Goal: Task Accomplishment & Management: Use online tool/utility

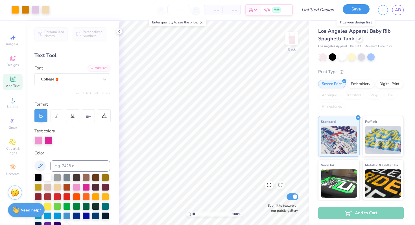
click at [354, 13] on button "Save" at bounding box center [356, 9] width 27 height 10
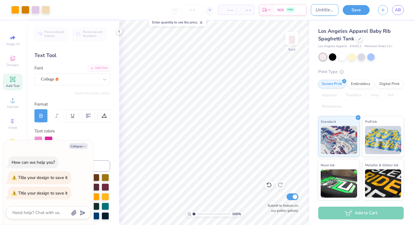
type textarea "x"
click at [324, 12] on input "Design Title" at bounding box center [325, 9] width 28 height 11
type input "t"
type textarea "x"
type input "ta"
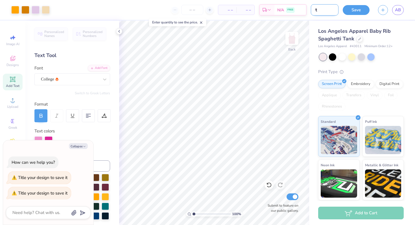
type textarea "x"
type input "tan"
type textarea "x"
type input "tank"
type textarea "x"
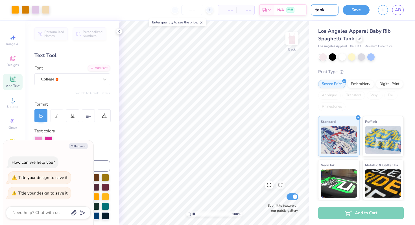
type input "tank"
type textarea "x"
type input "tank"
click at [353, 12] on button "Save" at bounding box center [356, 9] width 27 height 10
click at [384, 10] on icon "button" at bounding box center [383, 9] width 5 height 5
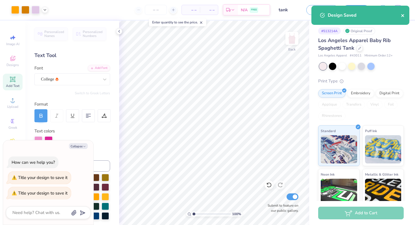
click at [402, 14] on icon "close" at bounding box center [403, 15] width 4 height 5
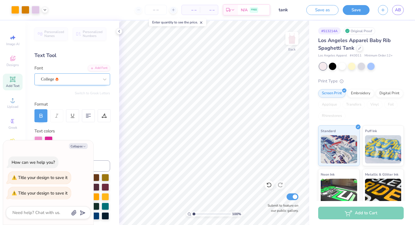
click at [88, 79] on div "College" at bounding box center [69, 79] width 59 height 9
click at [79, 146] on button "Collapse" at bounding box center [78, 146] width 19 height 6
type textarea "x"
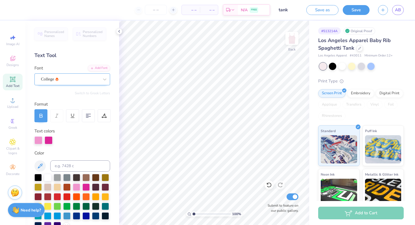
click at [59, 81] on div "College" at bounding box center [69, 79] width 59 height 9
click at [44, 114] on div at bounding box center [40, 115] width 13 height 13
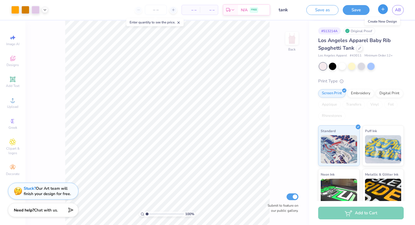
click at [382, 11] on icon "button" at bounding box center [383, 9] width 5 height 5
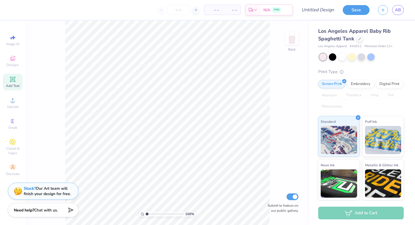
click at [15, 79] on icon at bounding box center [12, 79] width 5 height 5
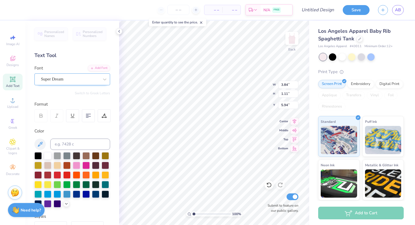
scroll to position [0, 1]
type textarea "TIGERLILIES"
click at [77, 165] on div at bounding box center [76, 164] width 7 height 7
click at [93, 80] on div "Super Dream" at bounding box center [69, 79] width 59 height 9
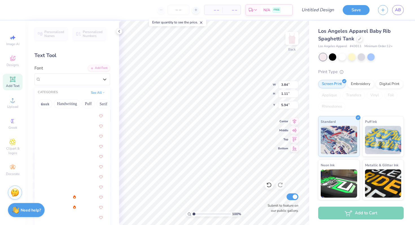
scroll to position [660, 0]
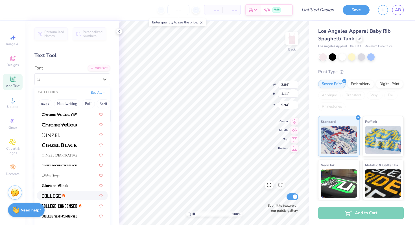
click at [53, 197] on img at bounding box center [51, 196] width 19 height 4
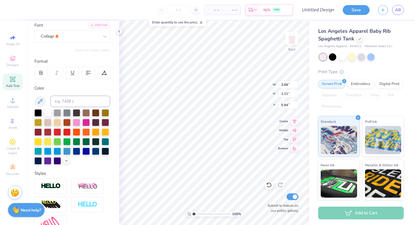
scroll to position [58, 0]
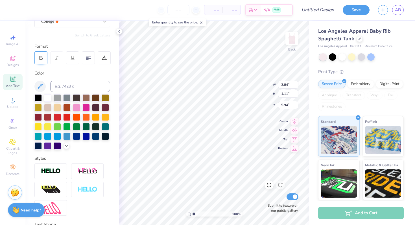
click at [42, 56] on icon at bounding box center [40, 57] width 5 height 5
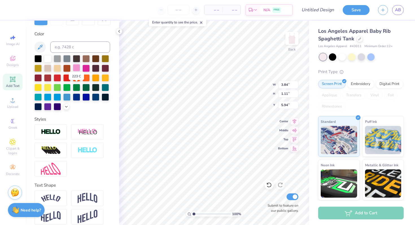
scroll to position [103, 0]
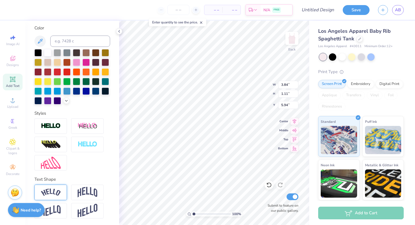
click at [53, 191] on img at bounding box center [51, 193] width 20 height 8
click at [90, 193] on img at bounding box center [88, 192] width 20 height 11
click at [55, 194] on img at bounding box center [51, 193] width 20 height 8
click at [56, 125] on img at bounding box center [51, 126] width 20 height 6
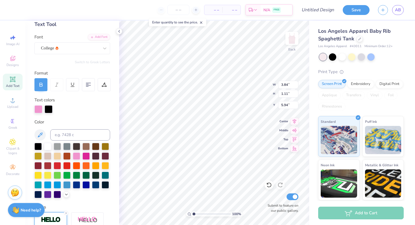
scroll to position [33, 0]
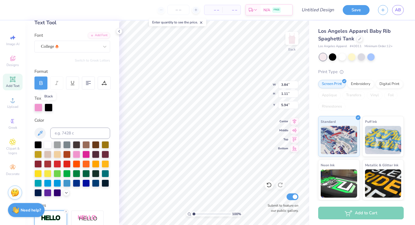
click at [49, 108] on div at bounding box center [49, 108] width 8 height 8
click at [89, 154] on div at bounding box center [85, 153] width 7 height 7
click at [77, 153] on div at bounding box center [76, 153] width 7 height 7
click at [49, 109] on div at bounding box center [49, 108] width 8 height 8
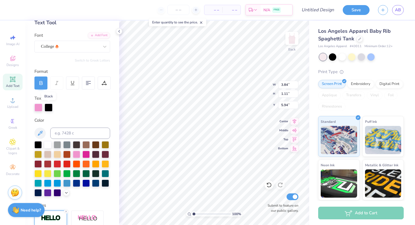
click at [49, 109] on div at bounding box center [49, 108] width 8 height 8
click at [86, 152] on div at bounding box center [85, 153] width 7 height 7
click at [49, 107] on div at bounding box center [49, 108] width 8 height 8
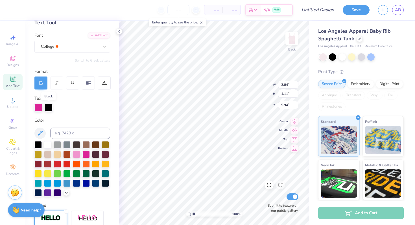
click at [49, 107] on div at bounding box center [49, 108] width 8 height 8
click at [51, 110] on div at bounding box center [49, 108] width 8 height 8
click at [47, 111] on div at bounding box center [49, 108] width 8 height 8
click at [49, 105] on div at bounding box center [49, 108] width 8 height 8
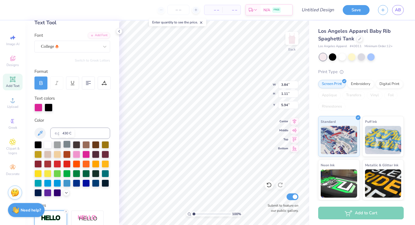
click at [67, 142] on div at bounding box center [66, 144] width 7 height 7
click at [85, 154] on div at bounding box center [85, 153] width 7 height 7
click at [49, 108] on div at bounding box center [49, 108] width 8 height 8
click at [66, 162] on div at bounding box center [66, 163] width 7 height 7
click at [38, 110] on div at bounding box center [38, 108] width 8 height 8
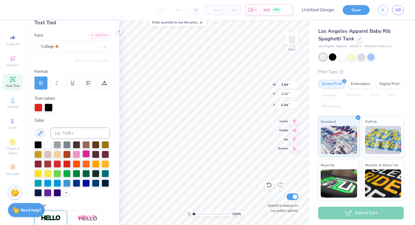
click at [83, 153] on div at bounding box center [85, 153] width 7 height 7
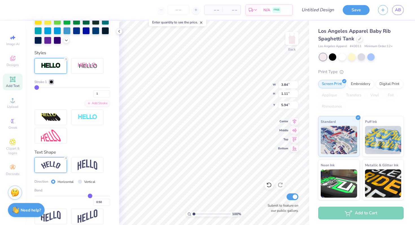
scroll to position [187, 0]
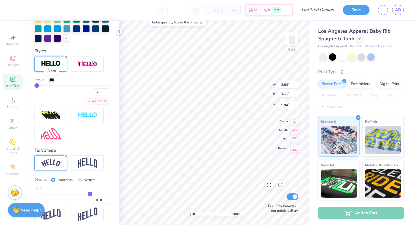
click at [51, 79] on div at bounding box center [51, 79] width 3 height 3
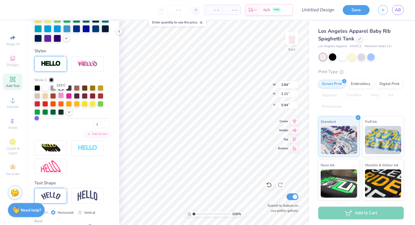
click at [61, 95] on div at bounding box center [61, 96] width 6 height 6
click at [68, 95] on div at bounding box center [69, 96] width 6 height 6
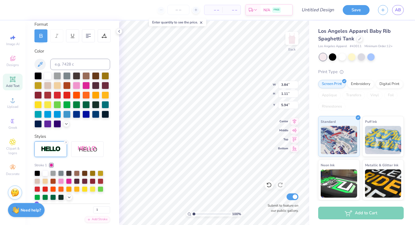
scroll to position [41, 0]
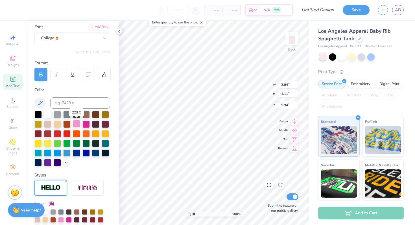
click at [76, 123] on div at bounding box center [76, 123] width 7 height 7
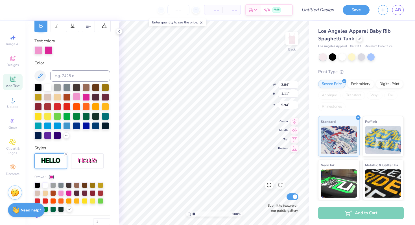
scroll to position [90, 0]
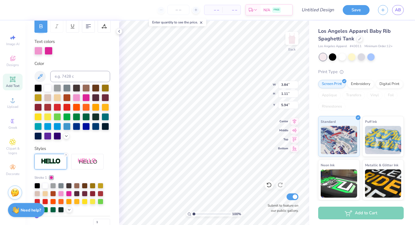
click at [48, 51] on div at bounding box center [49, 51] width 8 height 8
click at [89, 97] on div at bounding box center [85, 96] width 7 height 7
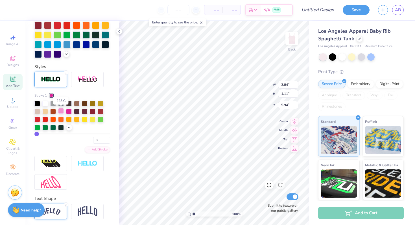
click at [62, 110] on div at bounding box center [61, 111] width 6 height 6
click at [101, 112] on div at bounding box center [101, 111] width 6 height 6
click at [69, 119] on div at bounding box center [69, 119] width 6 height 6
click at [60, 110] on div at bounding box center [61, 111] width 6 height 6
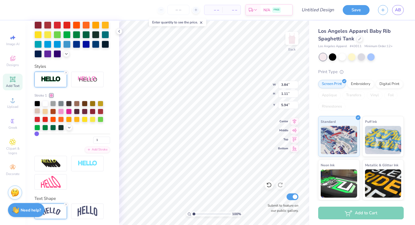
click at [38, 111] on div at bounding box center [37, 111] width 6 height 6
click at [45, 104] on div at bounding box center [45, 103] width 6 height 6
click at [39, 103] on div at bounding box center [37, 103] width 6 height 6
click at [69, 101] on div at bounding box center [69, 103] width 6 height 6
click at [38, 103] on div at bounding box center [37, 103] width 6 height 6
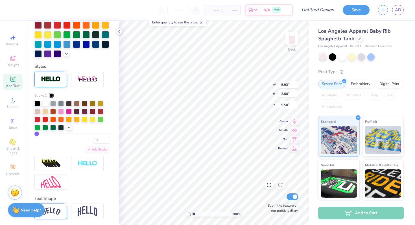
type input "6.41"
type input "1.44"
type input "2.84"
type input "6.63"
type input "1.49"
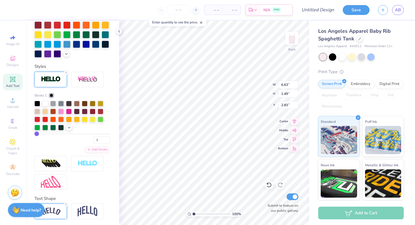
type input "7.72"
type input "1.73"
type input "2.18"
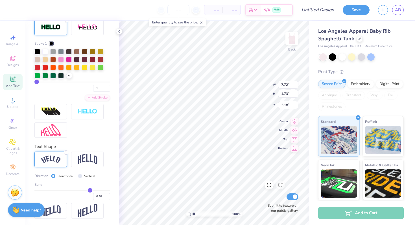
click at [67, 151] on icon at bounding box center [65, 152] width 3 height 3
type input "6.66"
type input "0.83"
type input "2.63"
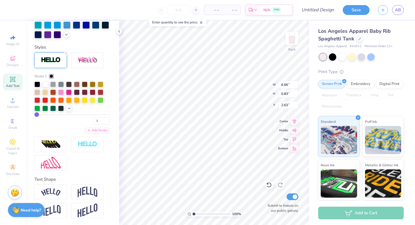
scroll to position [191, 0]
click at [84, 188] on img at bounding box center [88, 192] width 20 height 11
type input "2.08"
type input "2.01"
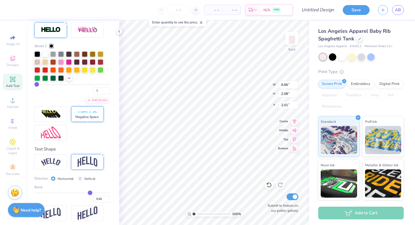
scroll to position [222, 0]
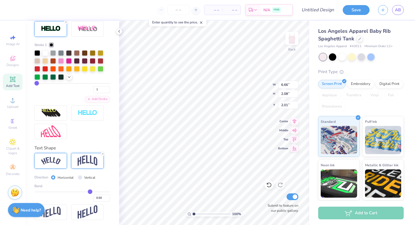
click at [55, 160] on img at bounding box center [51, 161] width 20 height 8
type input "7.72"
type input "1.73"
type input "2.18"
type input "0.53"
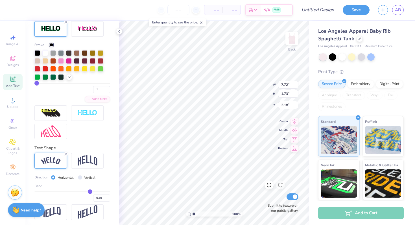
type input "0.53"
type input "0.51"
type input "0.45"
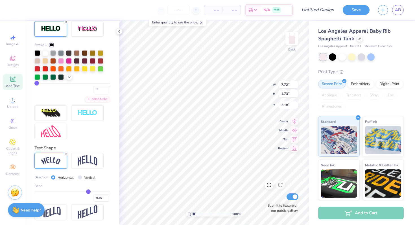
type input "0.38"
type input "0.32"
type input "0.28"
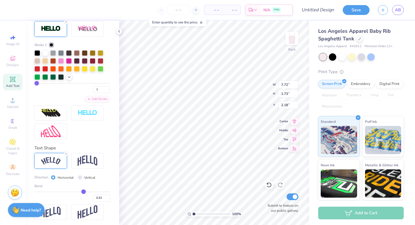
type input "0.28"
type input "0.25"
type input "0.24"
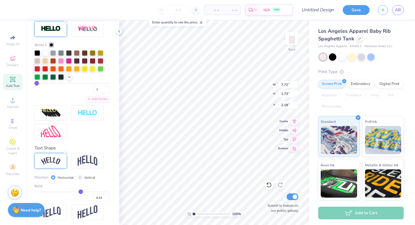
type input "0.23"
type input "0.22"
type input "0.2"
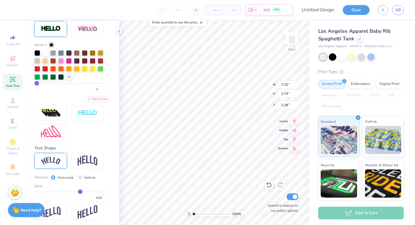
type input "0.20"
type input "0.18"
type input "0.15"
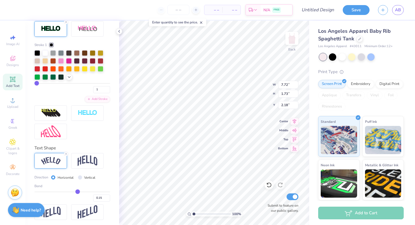
type input "0.13"
type input "0.11"
type input "0.09"
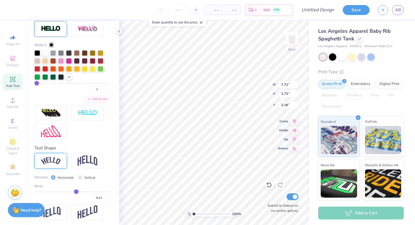
type input "0.09"
type input "0.06"
type input "0.02"
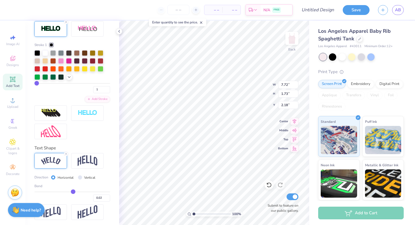
type input "-0.01"
type input "-0.04"
type input "-0.05"
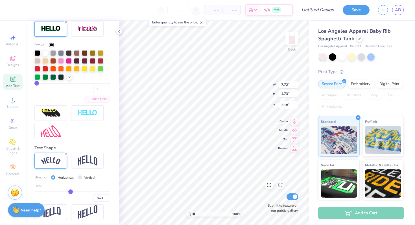
type input "-0.05"
drag, startPoint x: 91, startPoint y: 191, endPoint x: 70, endPoint y: 190, distance: 20.6
type input "-0.05"
click at [70, 191] on input "range" at bounding box center [72, 191] width 76 height 1
type input "6.74"
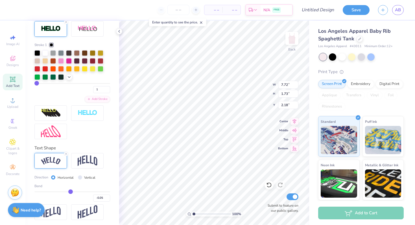
type input "0.84"
type input "2.63"
type input "-0.01"
type input "0.01"
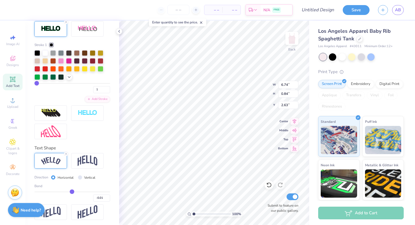
type input "0.01"
type input "0.05"
type input "0.11"
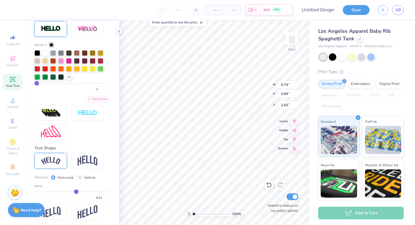
type input "0.19"
type input "0.24"
type input "0.26"
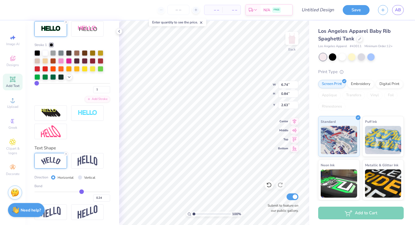
type input "0.26"
type input "0.27"
type input "0.28"
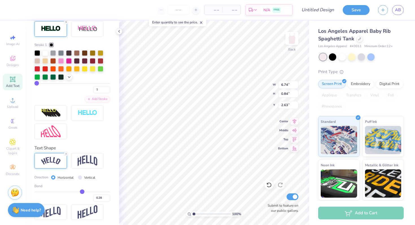
drag, startPoint x: 72, startPoint y: 190, endPoint x: 82, endPoint y: 190, distance: 10.2
type input "0.28"
click at [82, 191] on input "range" at bounding box center [72, 191] width 76 height 1
type input "7.30"
type input "1.12"
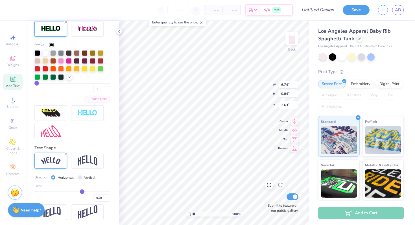
type input "2.49"
type input "0.27"
type input "0.28"
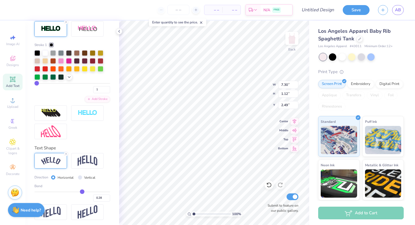
type input "0.3"
type input "0.30"
type input "0.35"
type input "0.42"
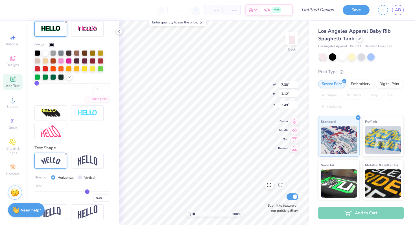
type input "0.42"
type input "0.46"
type input "0.49"
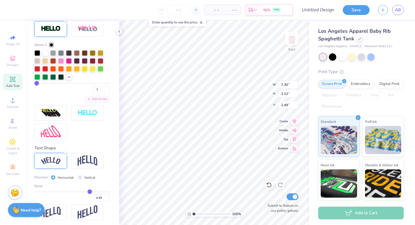
type input "0.5"
type input "0.50"
drag, startPoint x: 82, startPoint y: 190, endPoint x: 90, endPoint y: 190, distance: 8.2
type input "0.5"
click at [90, 191] on input "range" at bounding box center [72, 191] width 76 height 1
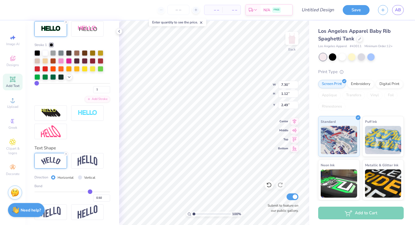
type input "7.72"
type input "1.73"
type input "2.18"
click at [88, 161] on img at bounding box center [88, 160] width 20 height 11
type input "6.66"
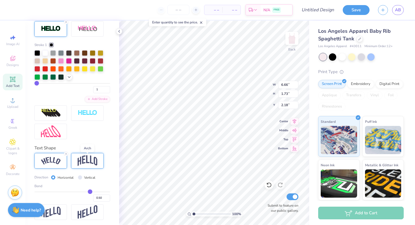
type input "2.08"
type input "2.01"
type input "0.48"
type input "0.47"
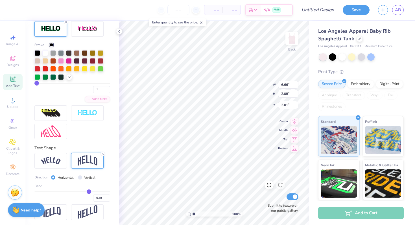
type input "0.47"
type input "0.46"
type input "0.45"
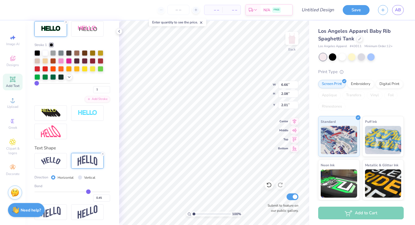
type input "0.44"
type input "0.43"
type input "0.42"
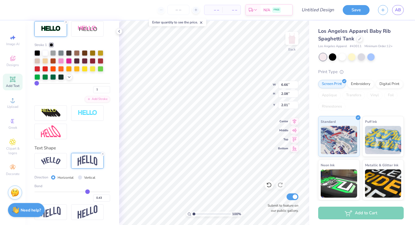
type input "0.42"
type input "0.41"
click at [87, 192] on input "range" at bounding box center [72, 191] width 76 height 1
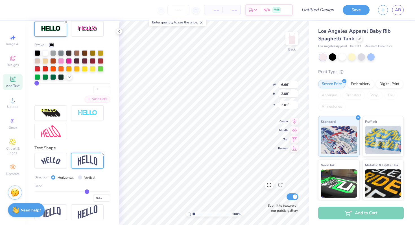
type input "1.84"
type input "2.13"
drag, startPoint x: 60, startPoint y: 163, endPoint x: 84, endPoint y: 163, distance: 24.3
click at [60, 163] on img at bounding box center [51, 161] width 20 height 8
type input "7.56"
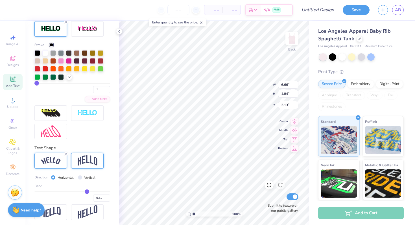
type input "1.44"
type input "2.33"
type input "0.4"
type input "0.40"
type input "0.39"
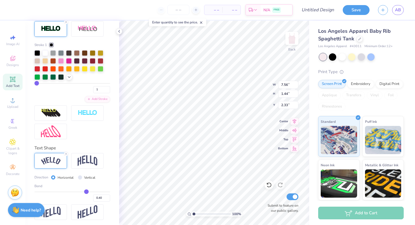
type input "0.39"
type input "0.38"
click at [86, 192] on input "range" at bounding box center [72, 191] width 76 height 1
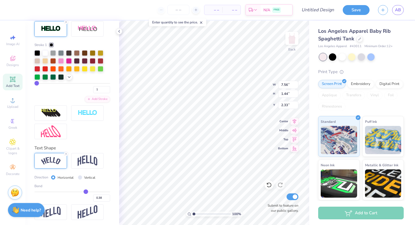
type input "7.50"
type input "1.36"
type input "2.37"
type input "0.39"
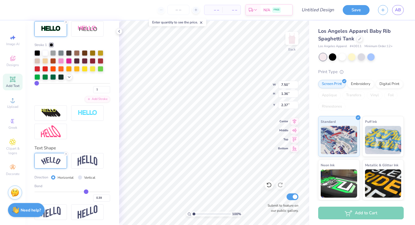
type input "0.4"
type input "0.40"
type input "0.41"
type input "0.42"
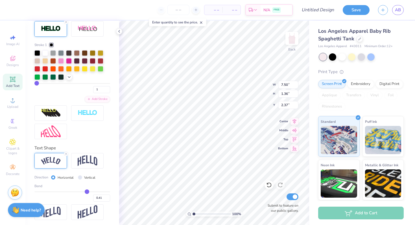
type input "0.42"
type input "0.43"
type input "0.44"
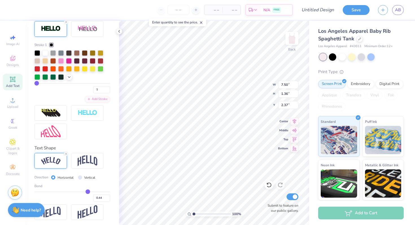
type input "0.45"
type input "0.46"
type input "0.47"
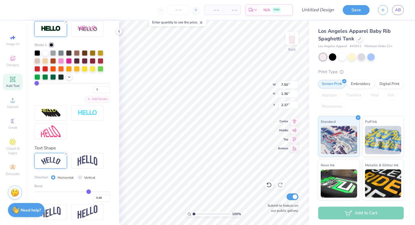
type input "0.47"
type input "0.48"
drag, startPoint x: 86, startPoint y: 192, endPoint x: 89, endPoint y: 192, distance: 3.4
type input "0.48"
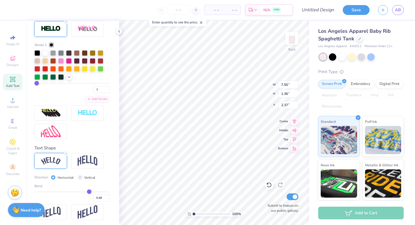
click at [89, 192] on input "range" at bounding box center [72, 191] width 76 height 1
type input "7.69"
type input "1.66"
type input "2.71"
type input "2.44"
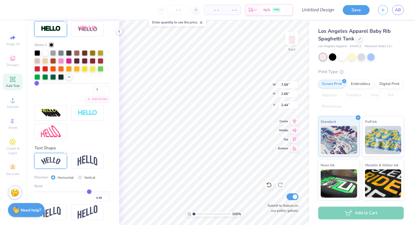
type input "0.41"
type input "0.4"
type input "0.40"
type input "0.39"
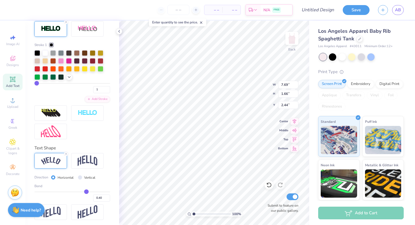
type input "0.39"
type input "0.38"
click at [86, 191] on input "range" at bounding box center [72, 191] width 76 height 1
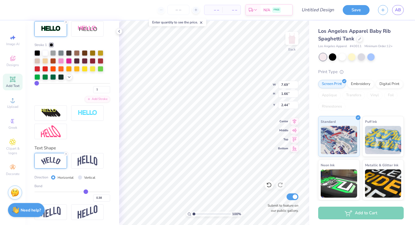
type input "7.50"
type input "1.36"
type input "2.59"
type input "2.64"
type input "8.37"
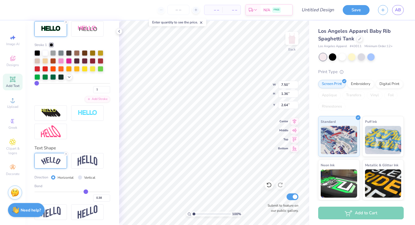
type input "1.52"
type input "2.53"
type input "0.39"
type input "0.4"
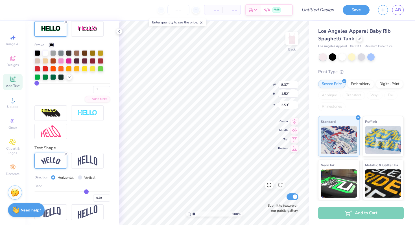
type input "0.40"
type input "0.41"
type input "0.42"
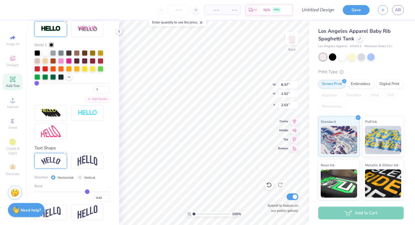
type input "0.43"
type input "0.44"
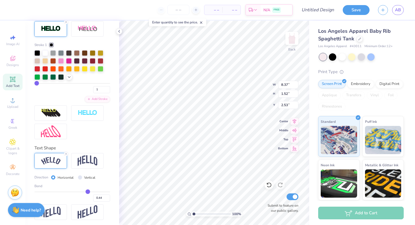
click at [88, 191] on input "range" at bounding box center [72, 191] width 76 height 1
type input "8.49"
type input "1.71"
type input "2.43"
type input "7.88"
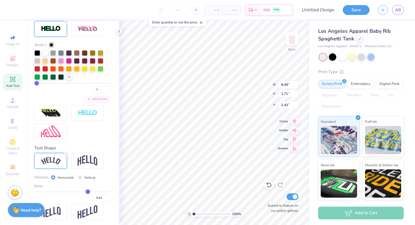
type input "1.59"
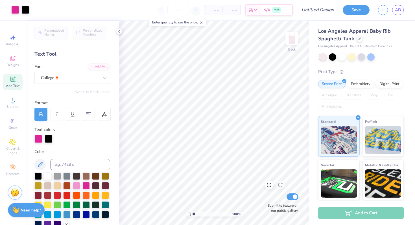
scroll to position [0, 0]
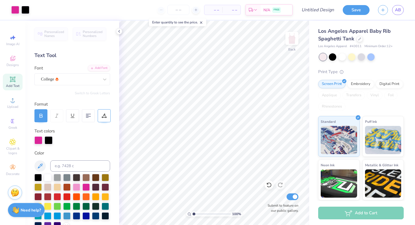
click at [104, 116] on icon at bounding box center [104, 115] width 5 height 5
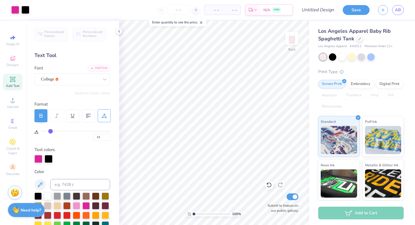
drag, startPoint x: 42, startPoint y: 129, endPoint x: 51, endPoint y: 129, distance: 9.0
click at [51, 131] on input "range" at bounding box center [75, 131] width 69 height 1
drag, startPoint x: 50, startPoint y: 131, endPoint x: 60, endPoint y: 131, distance: 9.6
click at [60, 131] on input "range" at bounding box center [75, 131] width 69 height 1
drag, startPoint x: 60, startPoint y: 131, endPoint x: 71, endPoint y: 131, distance: 10.4
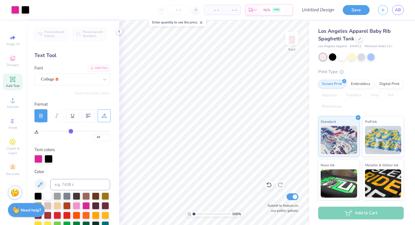
click at [71, 131] on input "range" at bounding box center [75, 131] width 69 height 1
drag, startPoint x: 71, startPoint y: 131, endPoint x: 30, endPoint y: 129, distance: 40.2
click at [41, 131] on input "range" at bounding box center [75, 131] width 69 height 1
click at [46, 131] on input "range" at bounding box center [75, 131] width 69 height 1
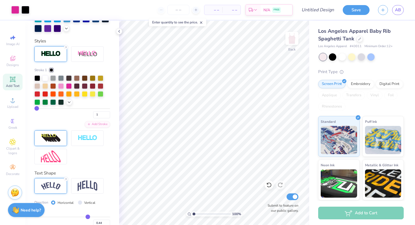
scroll to position [242, 0]
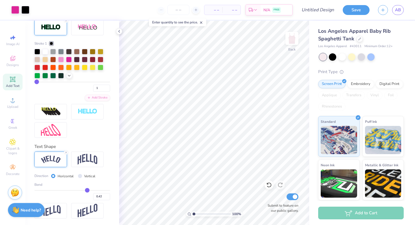
click at [87, 190] on input "range" at bounding box center [72, 190] width 76 height 1
drag, startPoint x: 87, startPoint y: 189, endPoint x: 98, endPoint y: 189, distance: 11.0
click at [98, 190] on input "range" at bounding box center [72, 190] width 76 height 1
drag, startPoint x: 98, startPoint y: 189, endPoint x: 94, endPoint y: 189, distance: 4.2
click at [94, 190] on input "range" at bounding box center [72, 190] width 76 height 1
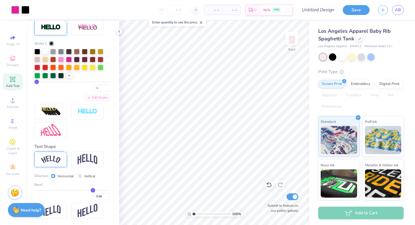
click at [93, 190] on input "range" at bounding box center [72, 190] width 76 height 1
drag, startPoint x: 93, startPoint y: 189, endPoint x: 90, endPoint y: 189, distance: 2.8
click at [90, 190] on input "range" at bounding box center [72, 190] width 76 height 1
click at [88, 190] on input "range" at bounding box center [72, 190] width 76 height 1
click at [89, 190] on input "range" at bounding box center [72, 190] width 76 height 1
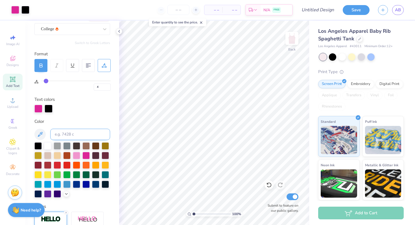
scroll to position [43, 0]
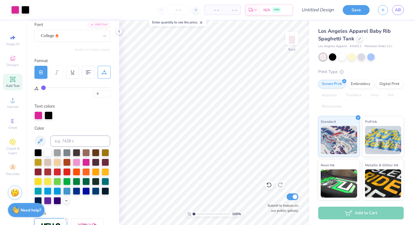
drag, startPoint x: 46, startPoint y: 86, endPoint x: 33, endPoint y: 86, distance: 12.4
click at [41, 87] on input "range" at bounding box center [75, 87] width 69 height 1
click at [45, 88] on input "range" at bounding box center [75, 87] width 69 height 1
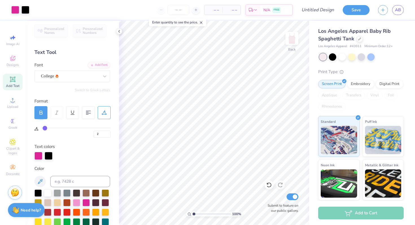
scroll to position [0, 0]
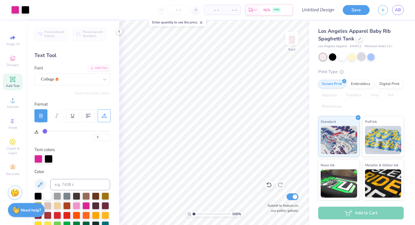
click at [364, 56] on div at bounding box center [361, 56] width 7 height 7
click at [350, 56] on div at bounding box center [351, 56] width 7 height 7
click at [341, 57] on div at bounding box center [342, 56] width 7 height 7
click at [352, 59] on div at bounding box center [351, 56] width 7 height 7
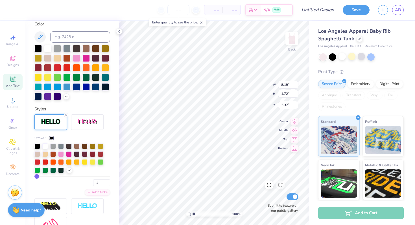
scroll to position [149, 0]
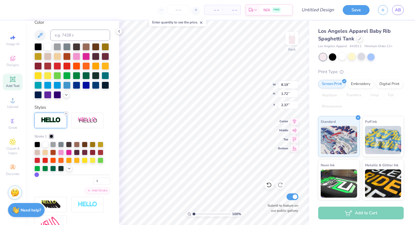
click at [66, 113] on icon at bounding box center [65, 113] width 3 height 3
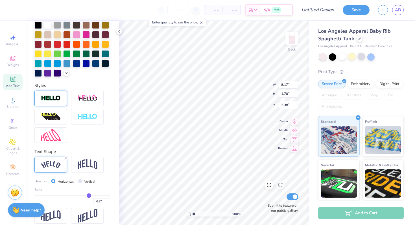
scroll to position [127, 0]
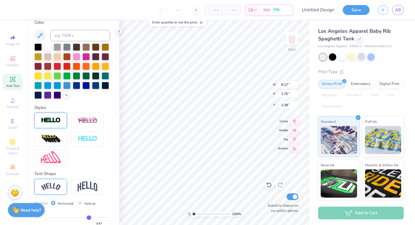
click at [66, 113] on div at bounding box center [50, 121] width 32 height 16
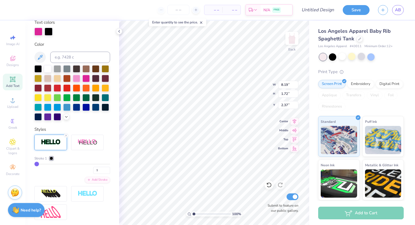
scroll to position [149, 0]
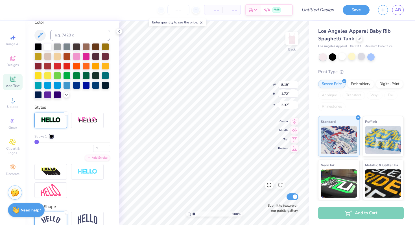
click at [59, 122] on img at bounding box center [51, 120] width 20 height 6
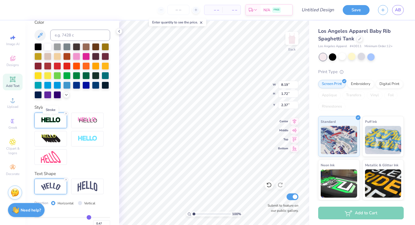
click at [59, 122] on img at bounding box center [51, 120] width 20 height 6
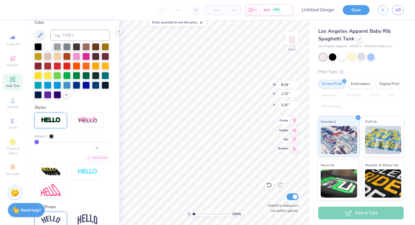
click at [294, 119] on icon at bounding box center [295, 120] width 4 height 5
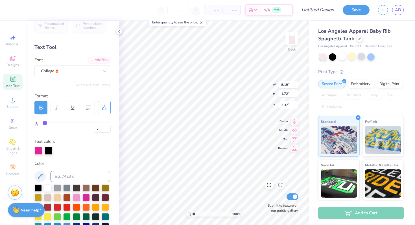
scroll to position [11, 0]
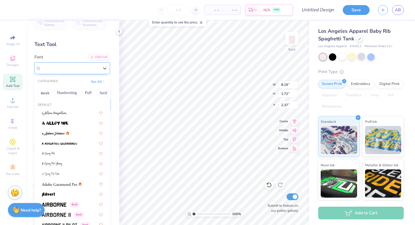
click at [97, 69] on div "College" at bounding box center [69, 68] width 59 height 9
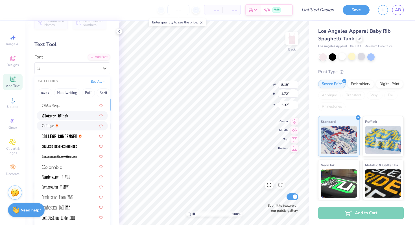
scroll to position [721, 0]
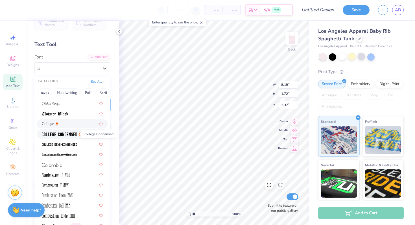
click at [70, 133] on img at bounding box center [59, 134] width 35 height 4
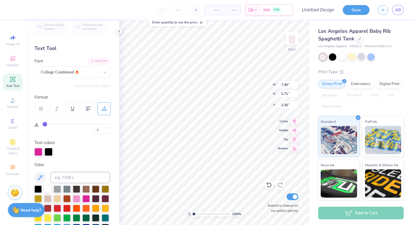
scroll to position [3, 0]
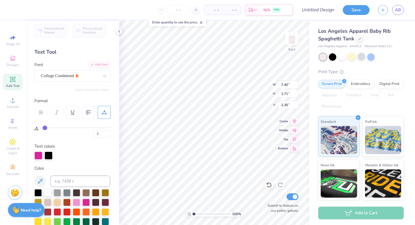
click at [40, 111] on icon at bounding box center [40, 112] width 5 height 5
click at [101, 112] on div at bounding box center [104, 112] width 13 height 13
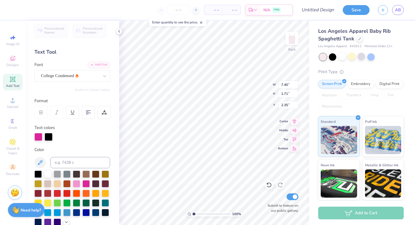
click at [41, 111] on icon at bounding box center [40, 112] width 5 height 5
click at [106, 116] on div at bounding box center [104, 112] width 13 height 13
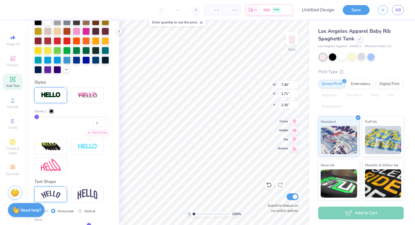
scroll to position [177, 0]
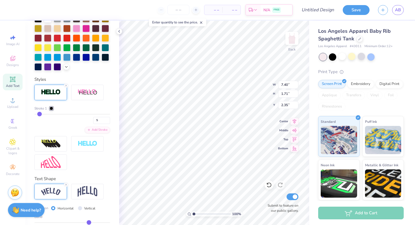
drag, startPoint x: 36, startPoint y: 114, endPoint x: 40, endPoint y: 115, distance: 3.8
click at [40, 115] on input "range" at bounding box center [72, 114] width 76 height 1
click at [38, 115] on input "range" at bounding box center [72, 114] width 76 height 1
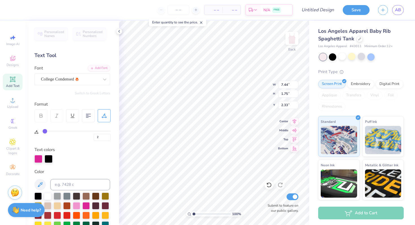
click at [57, 96] on div "Personalized Names Personalized Numbers Text Tool Add Font Font College Condens…" at bounding box center [72, 123] width 94 height 204
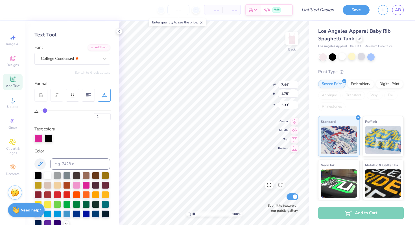
scroll to position [26, 0]
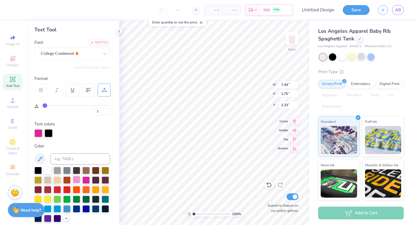
click at [78, 177] on div at bounding box center [76, 179] width 7 height 7
click at [85, 179] on div at bounding box center [85, 179] width 7 height 7
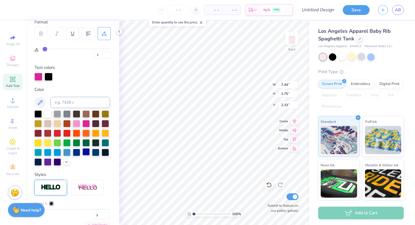
scroll to position [88, 0]
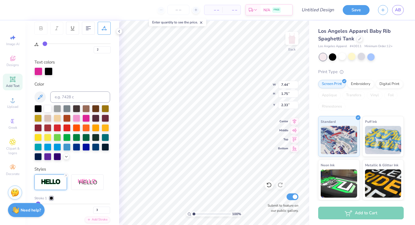
drag, startPoint x: 77, startPoint y: 117, endPoint x: 77, endPoint y: 167, distance: 49.7
click at [77, 117] on div at bounding box center [76, 118] width 7 height 7
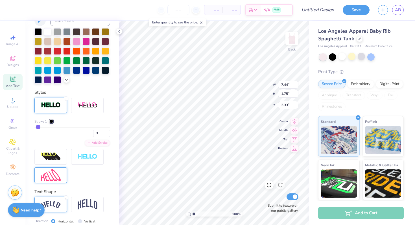
scroll to position [210, 0]
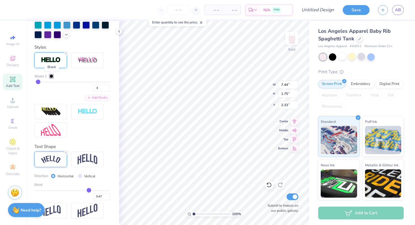
click at [52, 75] on div at bounding box center [51, 76] width 3 height 3
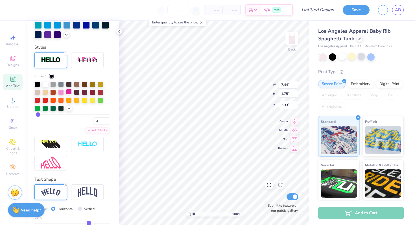
click at [68, 92] on div at bounding box center [69, 92] width 6 height 6
click at [63, 92] on div at bounding box center [61, 92] width 6 height 6
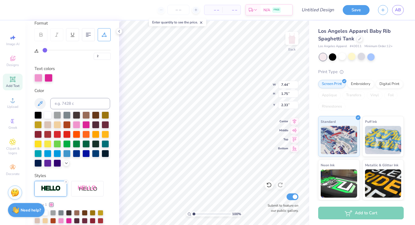
scroll to position [70, 0]
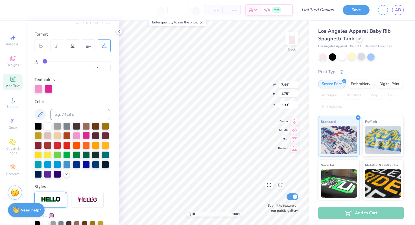
click at [84, 137] on div at bounding box center [85, 135] width 7 height 7
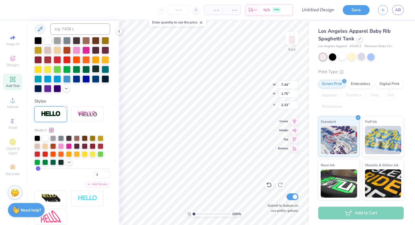
scroll to position [164, 0]
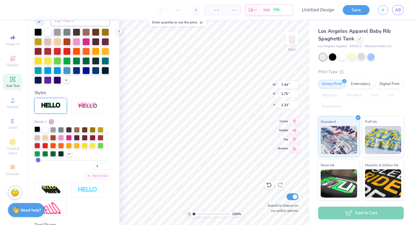
click at [40, 131] on div at bounding box center [37, 130] width 6 height 6
drag, startPoint x: 38, startPoint y: 158, endPoint x: 18, endPoint y: 158, distance: 20.1
click at [18, 158] on div "– – Per Item – – Total Est. Delivery N/A FREE Design Title Save AB Image AI Des…" at bounding box center [207, 112] width 415 height 225
click at [98, 167] on input "1" at bounding box center [101, 166] width 17 height 7
click at [67, 166] on div "2" at bounding box center [72, 165] width 76 height 10
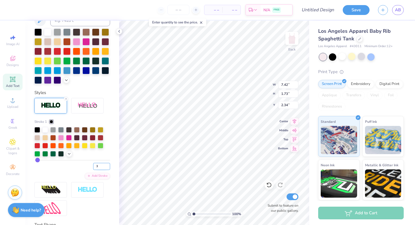
click at [108, 164] on input "3" at bounding box center [101, 166] width 17 height 7
click at [76, 167] on div "3" at bounding box center [72, 165] width 76 height 10
click at [108, 167] on input "2" at bounding box center [101, 166] width 17 height 7
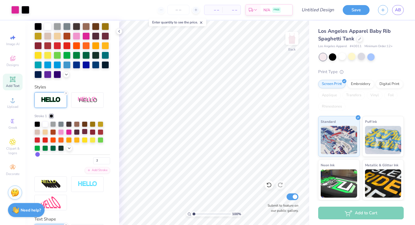
scroll to position [242, 0]
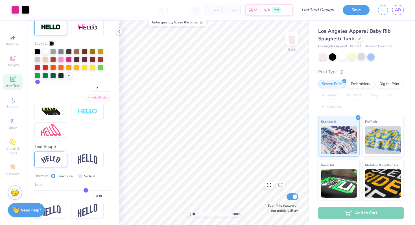
click at [86, 190] on input "range" at bounding box center [72, 190] width 76 height 1
click at [88, 190] on input "range" at bounding box center [72, 190] width 76 height 1
drag, startPoint x: 88, startPoint y: 189, endPoint x: 97, endPoint y: 190, distance: 9.9
click at [97, 190] on input "range" at bounding box center [72, 190] width 76 height 1
drag, startPoint x: 97, startPoint y: 190, endPoint x: 117, endPoint y: 192, distance: 20.1
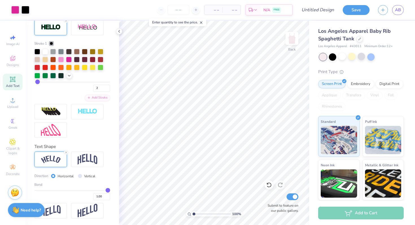
click at [110, 191] on input "range" at bounding box center [72, 190] width 76 height 1
drag, startPoint x: 108, startPoint y: 189, endPoint x: 91, endPoint y: 189, distance: 16.7
click at [91, 190] on input "range" at bounding box center [72, 190] width 76 height 1
click at [94, 190] on input "range" at bounding box center [72, 190] width 76 height 1
drag, startPoint x: 94, startPoint y: 189, endPoint x: 89, endPoint y: 189, distance: 4.5
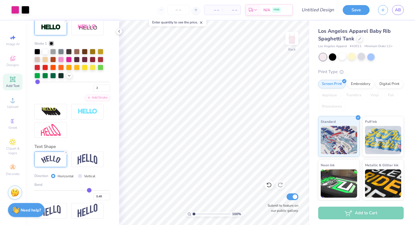
click at [89, 190] on input "range" at bounding box center [72, 190] width 76 height 1
click at [90, 190] on input "range" at bounding box center [72, 190] width 76 height 1
click at [44, 50] on div at bounding box center [45, 51] width 6 height 6
click at [36, 51] on div at bounding box center [37, 51] width 6 height 6
click at [71, 59] on div at bounding box center [69, 59] width 6 height 6
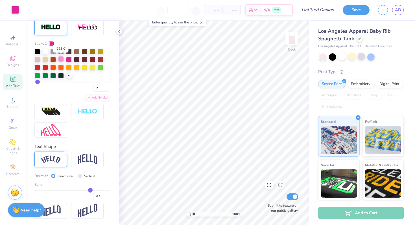
click at [62, 58] on div at bounding box center [61, 59] width 6 height 6
click at [46, 66] on div at bounding box center [45, 67] width 6 height 6
click at [67, 59] on div at bounding box center [69, 59] width 6 height 6
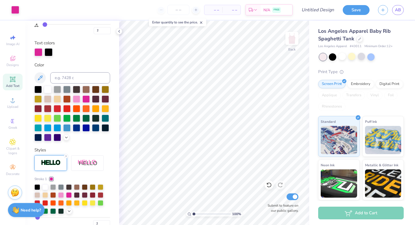
scroll to position [68, 0]
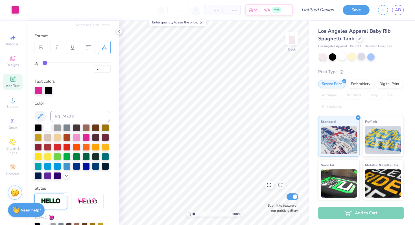
click at [49, 125] on div at bounding box center [47, 127] width 7 height 7
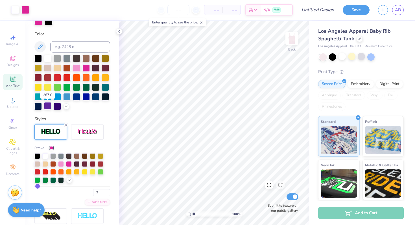
scroll to position [140, 0]
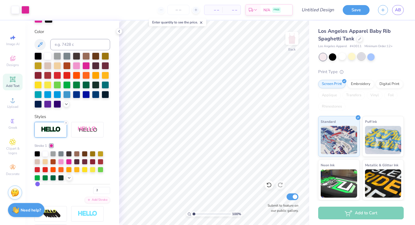
click at [361, 58] on div at bounding box center [361, 56] width 7 height 7
click at [351, 57] on div at bounding box center [351, 56] width 7 height 7
click at [342, 56] on div at bounding box center [342, 56] width 7 height 7
click at [372, 57] on div at bounding box center [370, 56] width 7 height 7
click at [342, 57] on div at bounding box center [342, 56] width 7 height 7
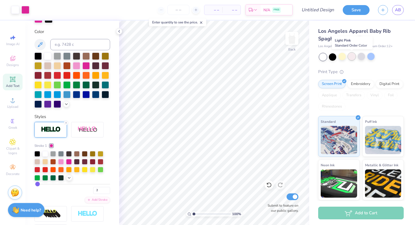
click at [352, 58] on div at bounding box center [351, 56] width 7 height 7
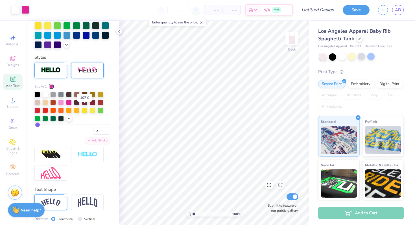
scroll to position [205, 0]
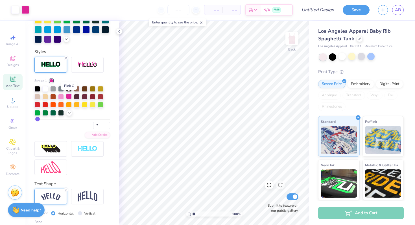
click at [68, 95] on div at bounding box center [69, 96] width 6 height 6
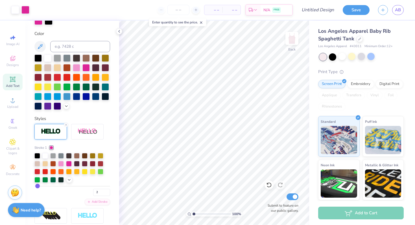
scroll to position [138, 0]
click at [68, 161] on div at bounding box center [69, 164] width 6 height 6
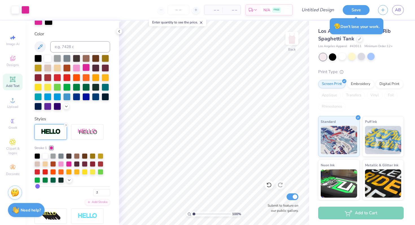
click at [86, 67] on div at bounding box center [85, 67] width 7 height 7
click at [77, 66] on div at bounding box center [76, 67] width 7 height 7
click at [93, 171] on div at bounding box center [93, 172] width 6 height 6
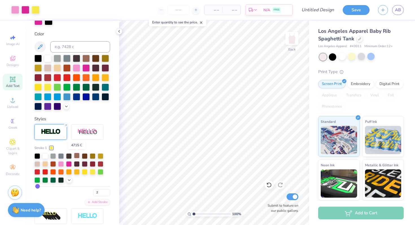
click at [75, 155] on div at bounding box center [77, 156] width 6 height 6
click at [85, 164] on div at bounding box center [85, 164] width 6 height 6
click at [76, 156] on div at bounding box center [77, 156] width 6 height 6
click at [82, 158] on div at bounding box center [85, 156] width 6 height 6
click at [87, 155] on div at bounding box center [85, 156] width 6 height 6
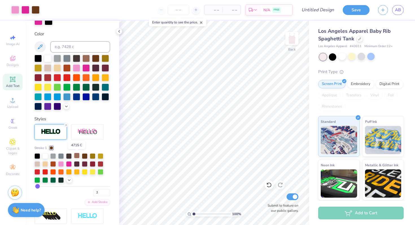
click at [75, 155] on div at bounding box center [77, 156] width 6 height 6
click at [86, 156] on div at bounding box center [85, 156] width 6 height 6
click at [86, 164] on div at bounding box center [85, 164] width 6 height 6
click at [92, 163] on div at bounding box center [93, 164] width 6 height 6
click at [92, 156] on div at bounding box center [93, 156] width 6 height 6
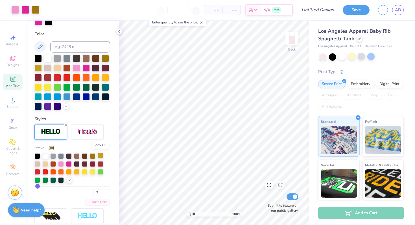
click at [101, 153] on div at bounding box center [101, 156] width 6 height 6
click at [64, 154] on div at bounding box center [61, 156] width 6 height 6
click at [53, 164] on div at bounding box center [53, 164] width 6 height 6
click at [76, 155] on div at bounding box center [77, 156] width 6 height 6
click at [85, 156] on div at bounding box center [85, 156] width 6 height 6
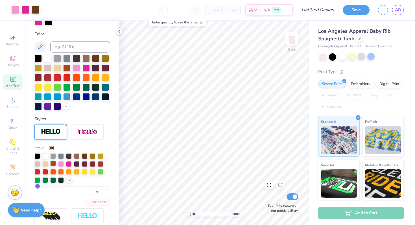
click at [53, 163] on div at bounding box center [53, 164] width 6 height 6
click at [178, 7] on input "number" at bounding box center [178, 10] width 22 height 10
click at [318, 10] on input "Design Title" at bounding box center [325, 9] width 28 height 11
click at [355, 9] on button "Save" at bounding box center [356, 9] width 27 height 10
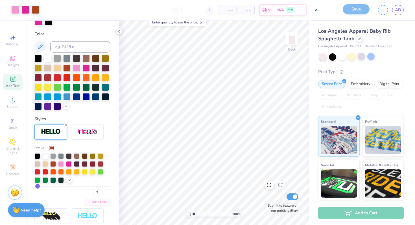
scroll to position [0, 0]
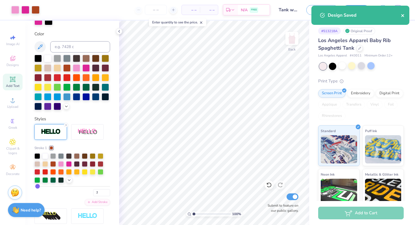
click at [404, 14] on icon "close" at bounding box center [403, 15] width 4 height 5
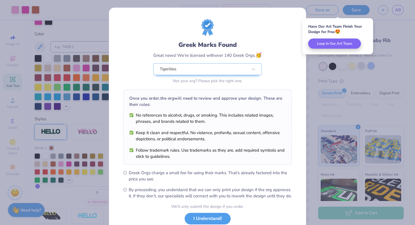
scroll to position [39, 0]
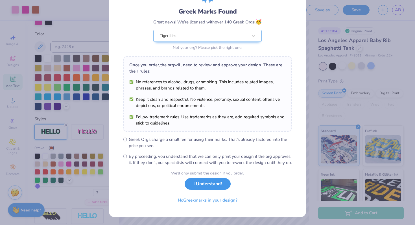
click at [217, 186] on button "I Understand!" at bounding box center [208, 184] width 46 height 12
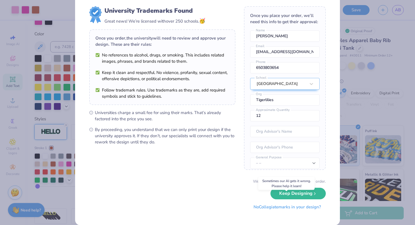
scroll to position [21, 0]
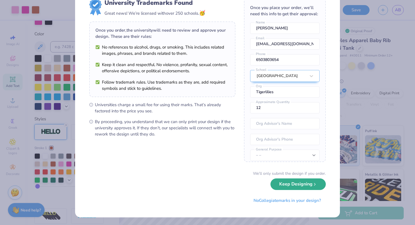
click at [317, 185] on button "Keep Designing" at bounding box center [298, 184] width 55 height 12
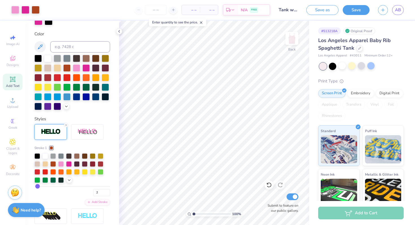
scroll to position [0, 0]
click at [12, 57] on icon at bounding box center [12, 58] width 7 height 7
